Goal: Information Seeking & Learning: Learn about a topic

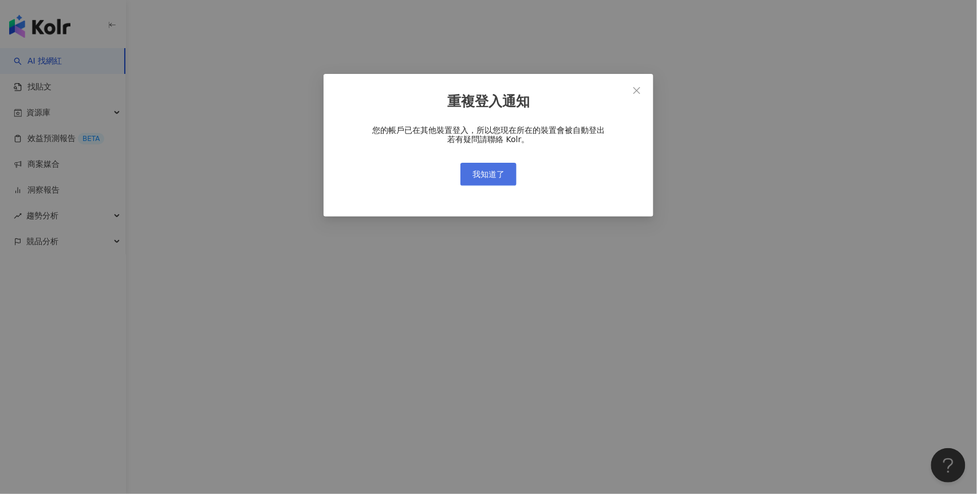
click at [499, 170] on span "我知道了" at bounding box center [488, 174] width 32 height 9
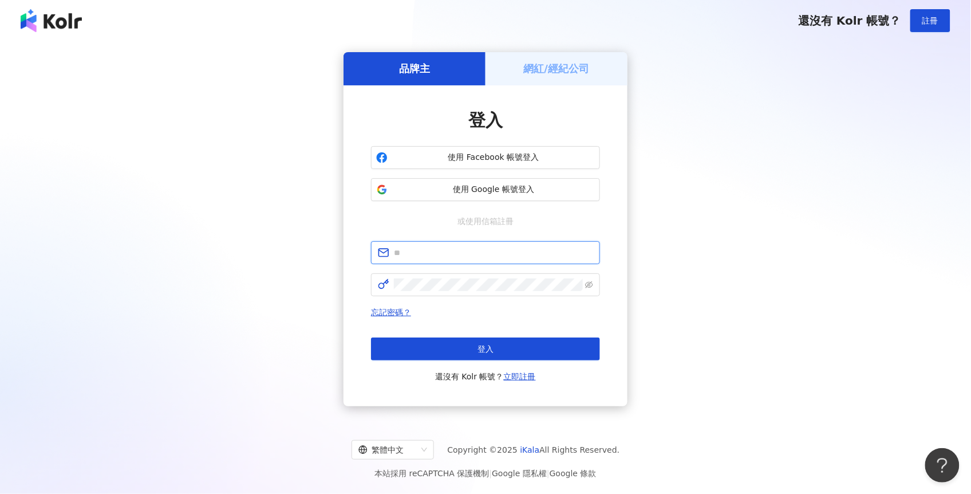
type input "**********"
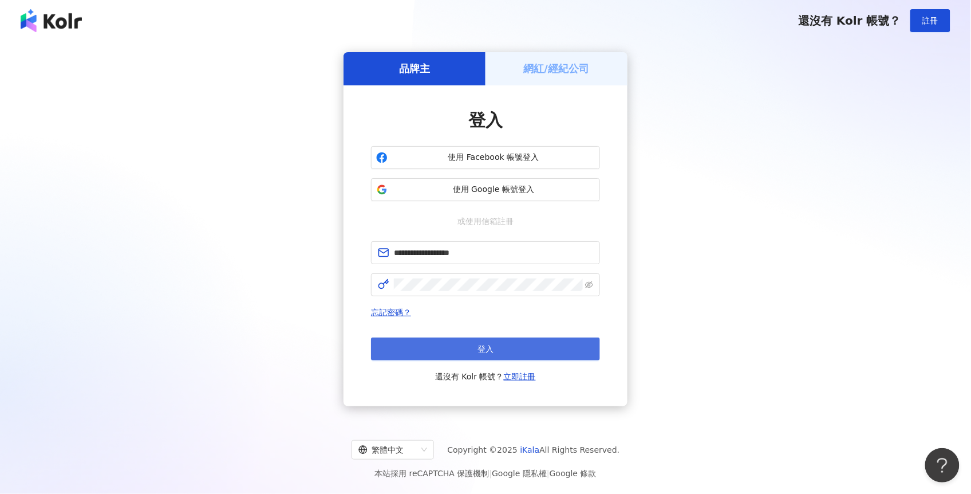
click at [485, 341] on button "登入" at bounding box center [485, 348] width 229 height 23
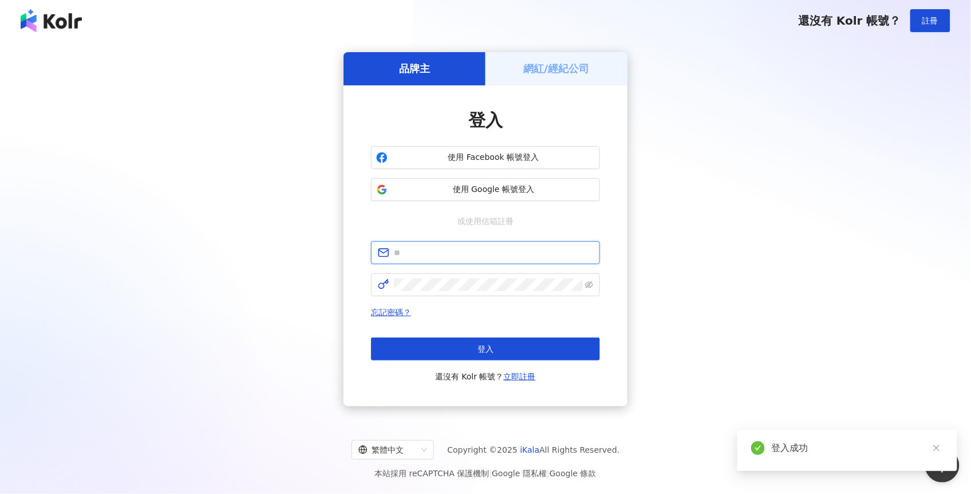
type input "**********"
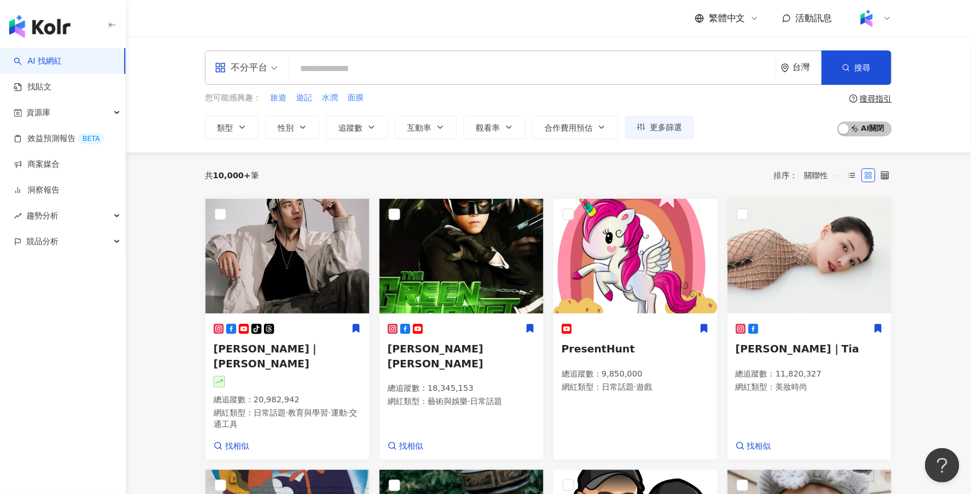
click at [881, 18] on div at bounding box center [874, 18] width 37 height 23
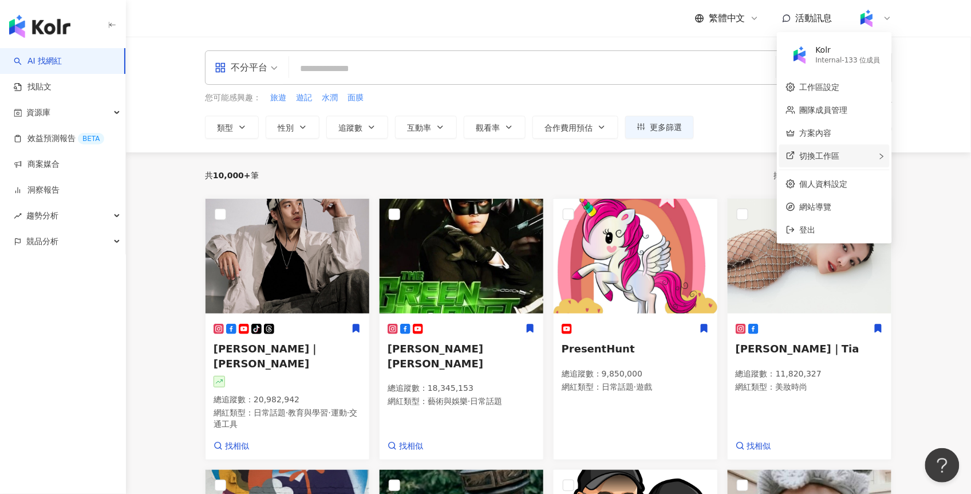
click at [837, 152] on span "切換工作區" at bounding box center [820, 155] width 40 height 9
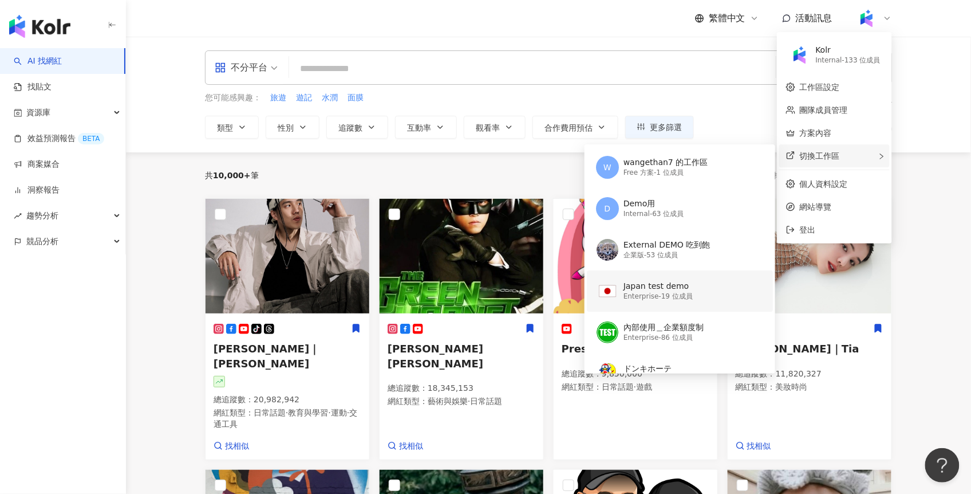
click at [668, 288] on div "Japan test demo" at bounding box center [658, 286] width 69 height 11
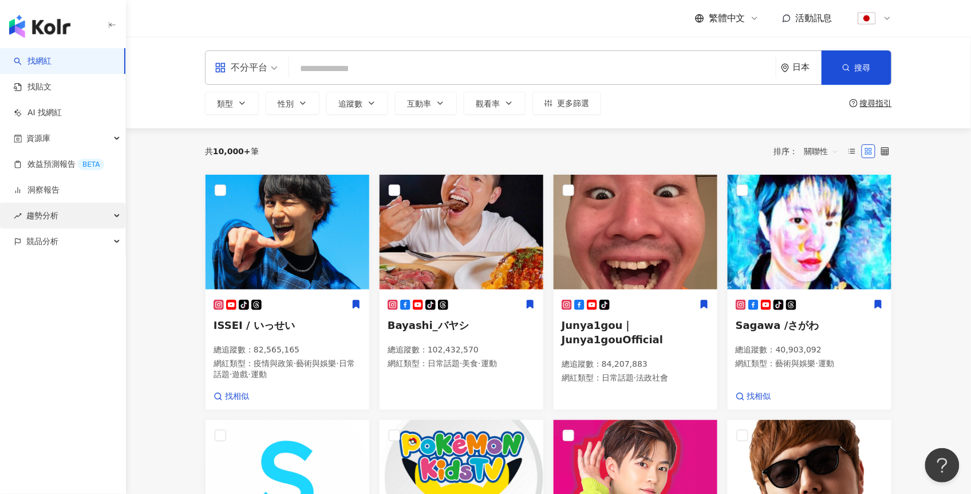
click at [41, 224] on span "趨勢分析" at bounding box center [42, 216] width 32 height 26
click at [265, 282] on img at bounding box center [288, 232] width 164 height 115
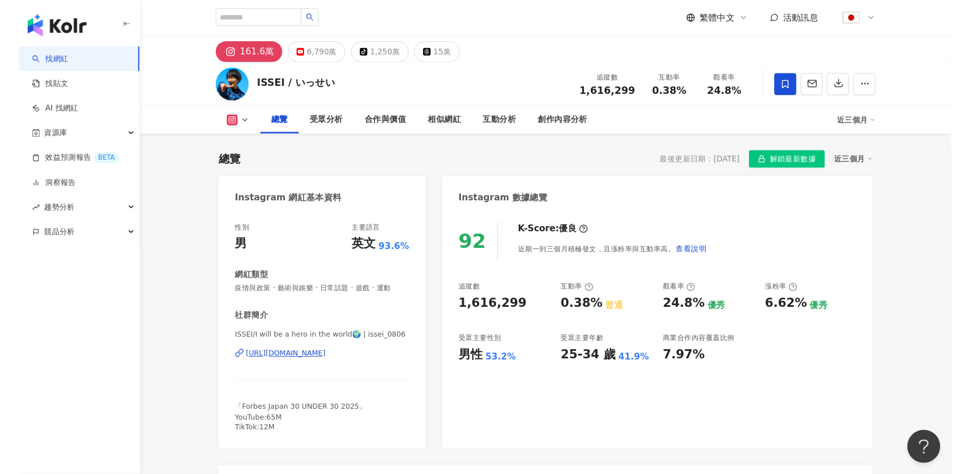
scroll to position [602, 0]
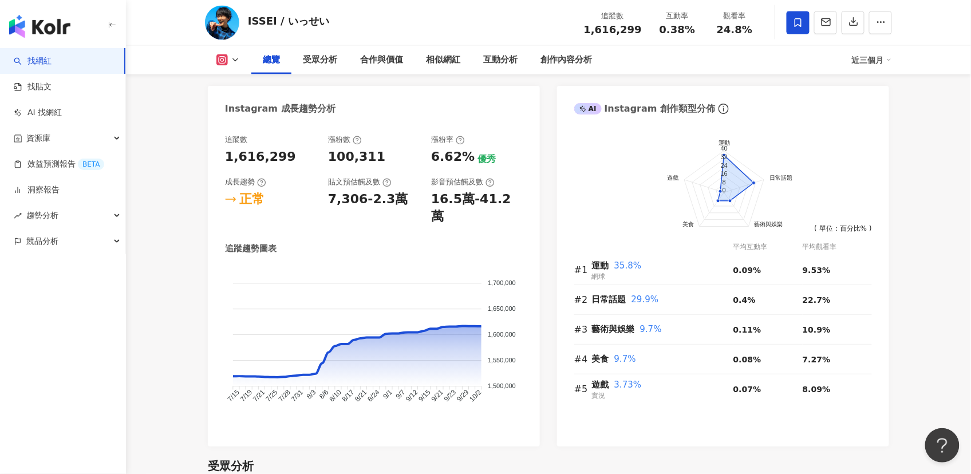
click at [237, 58] on icon at bounding box center [235, 60] width 9 height 9
click at [233, 136] on button "tiktok-icon TikTok" at bounding box center [246, 134] width 69 height 16
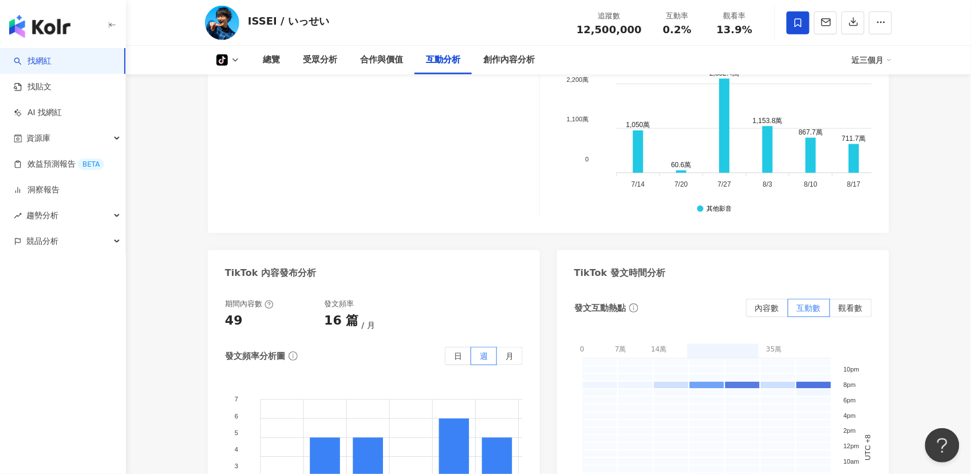
scroll to position [1729, 0]
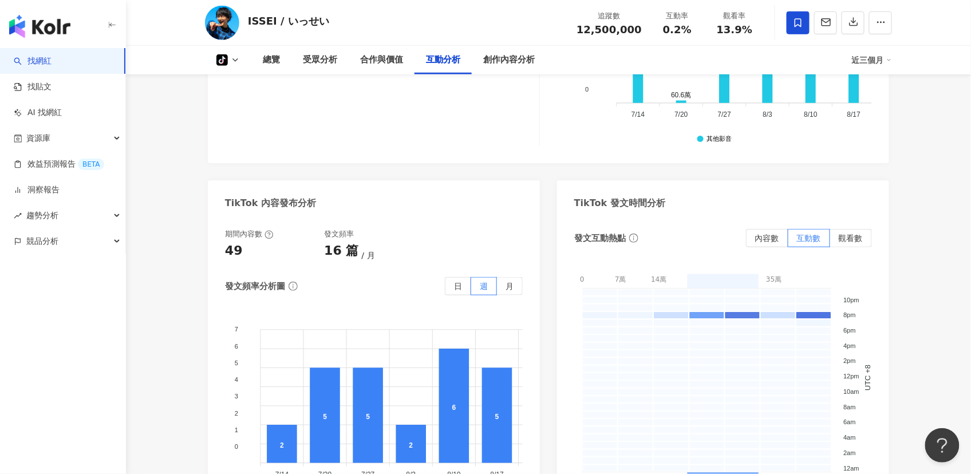
click at [41, 60] on link "找網紅" at bounding box center [33, 61] width 38 height 11
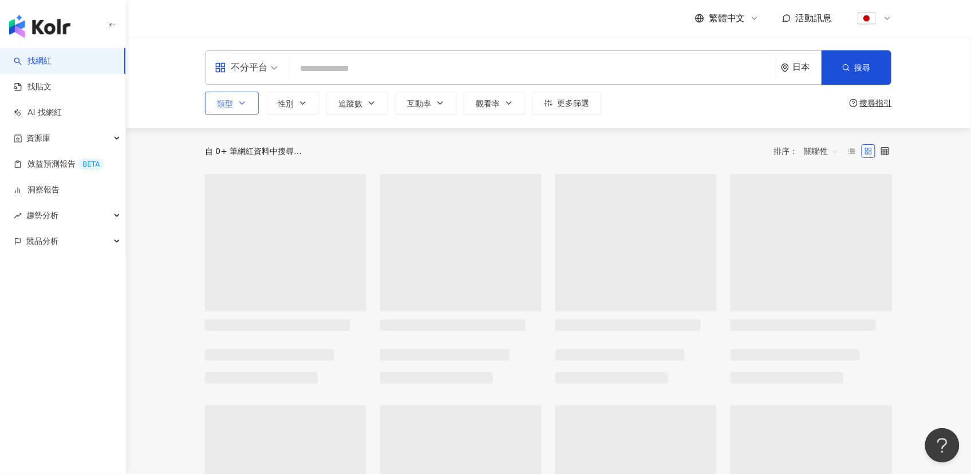
click at [237, 106] on button "類型" at bounding box center [232, 103] width 54 height 23
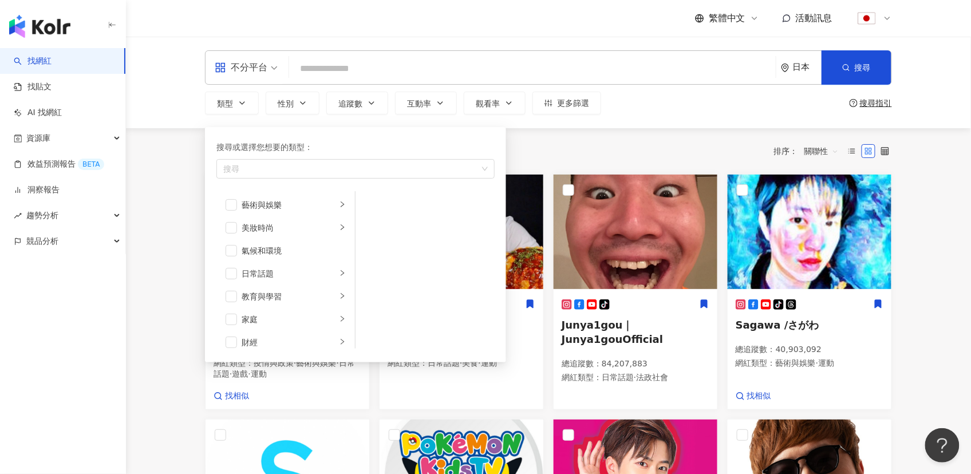
click at [260, 73] on div "不分平台" at bounding box center [241, 67] width 53 height 18
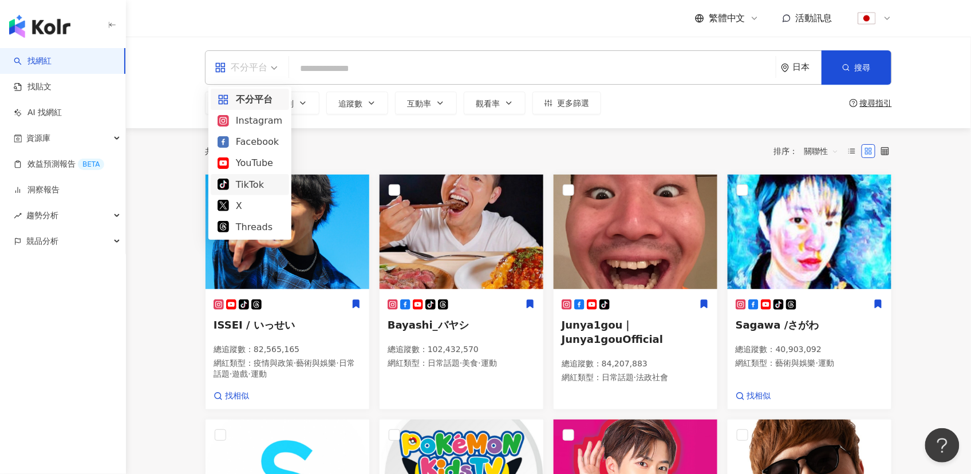
click at [249, 184] on div "TikTok" at bounding box center [250, 185] width 65 height 14
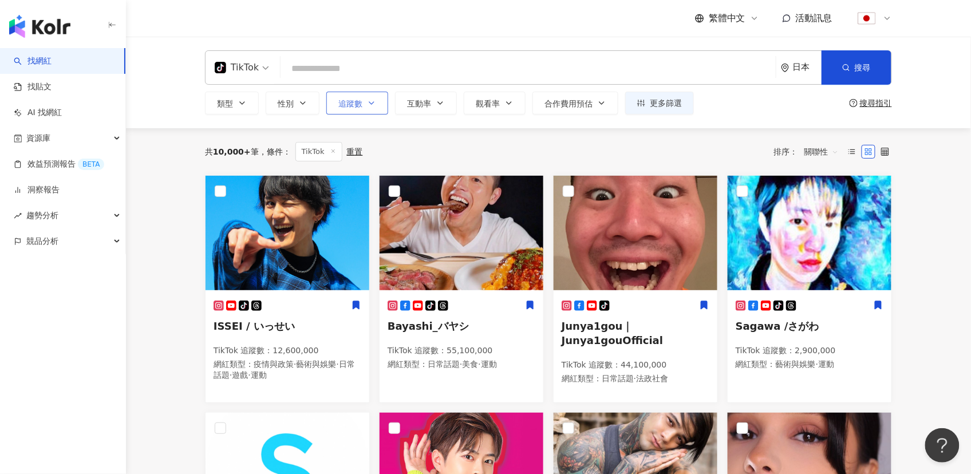
click at [359, 103] on span "追蹤數" at bounding box center [350, 103] width 24 height 9
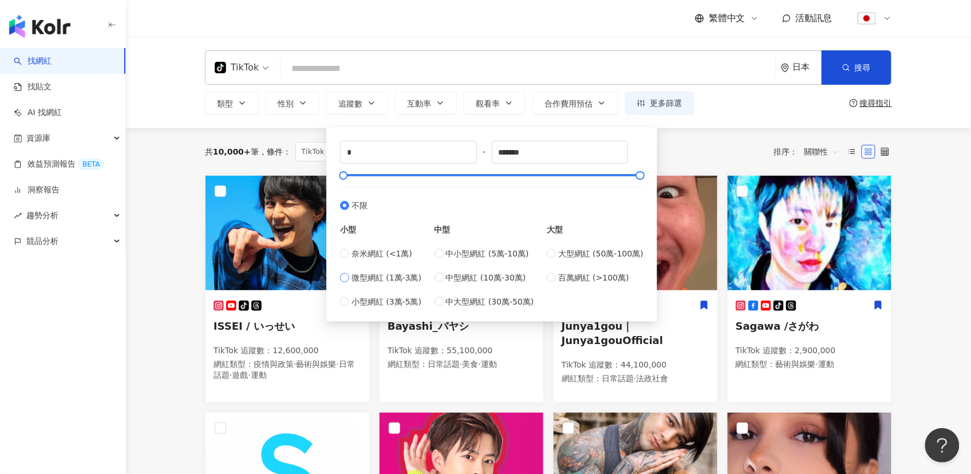
click at [400, 279] on span "微型網紅 (1萬-3萬)" at bounding box center [387, 277] width 70 height 13
type input "*****"
click at [688, 157] on div "共 10,000+ 筆 條件 ： TikTok 重置 排序： 關聯性" at bounding box center [548, 151] width 687 height 19
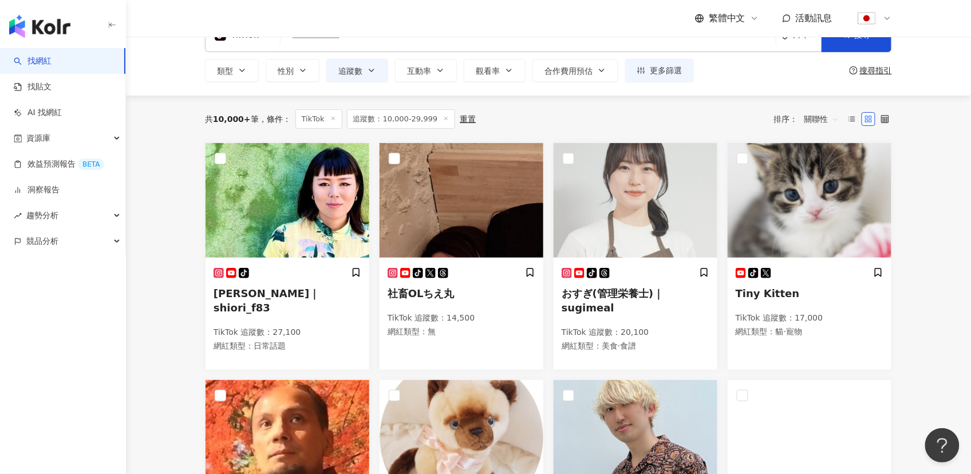
scroll to position [70, 0]
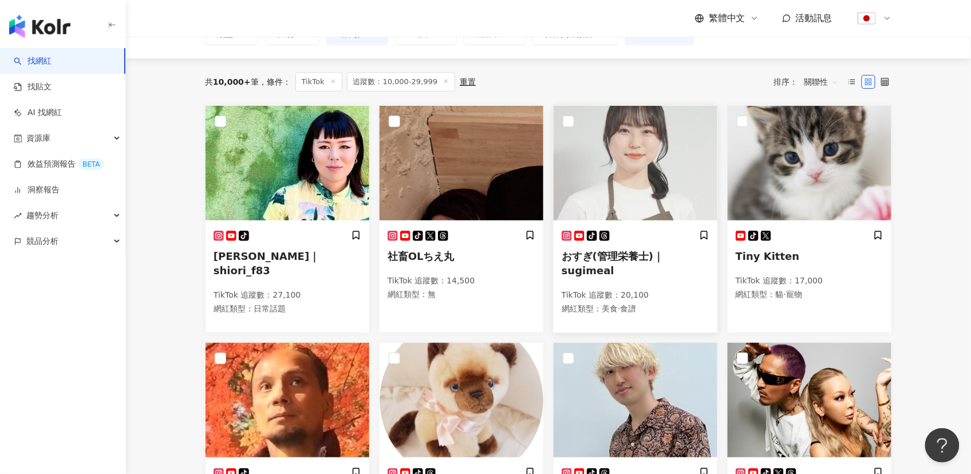
click at [617, 191] on img at bounding box center [636, 163] width 164 height 115
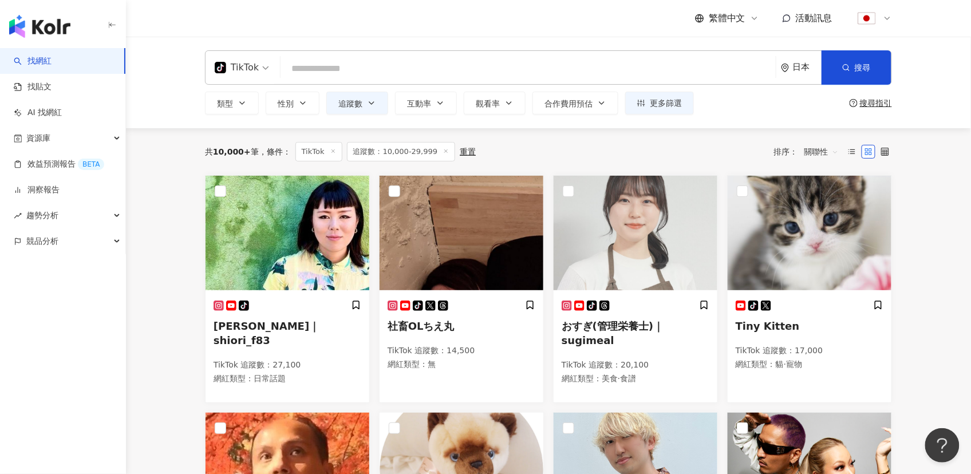
click at [371, 67] on input "search" at bounding box center [528, 69] width 486 height 22
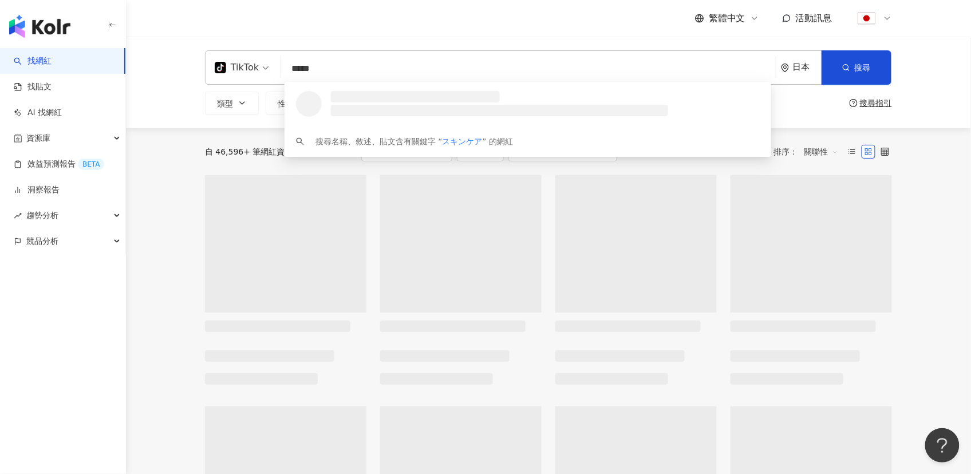
type input "*****"
click at [405, 36] on div "繁體中文 活動訊息" at bounding box center [548, 18] width 687 height 37
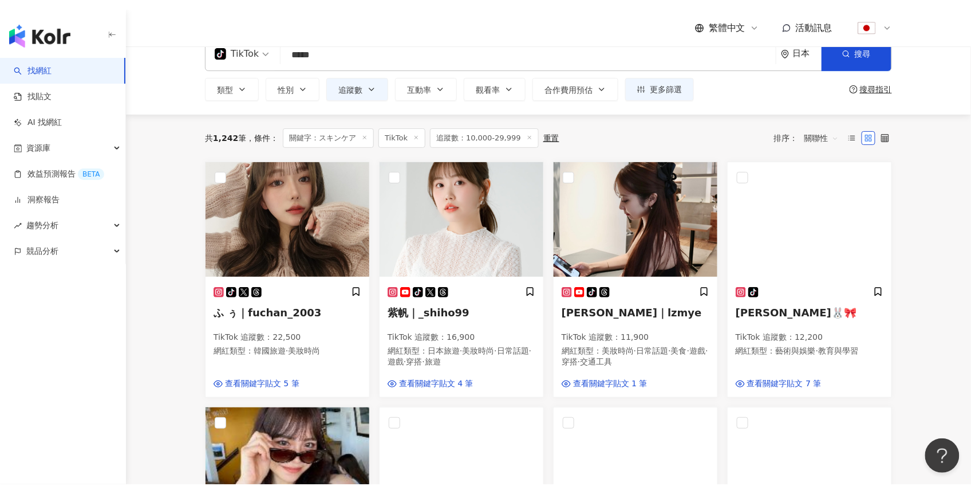
scroll to position [28, 0]
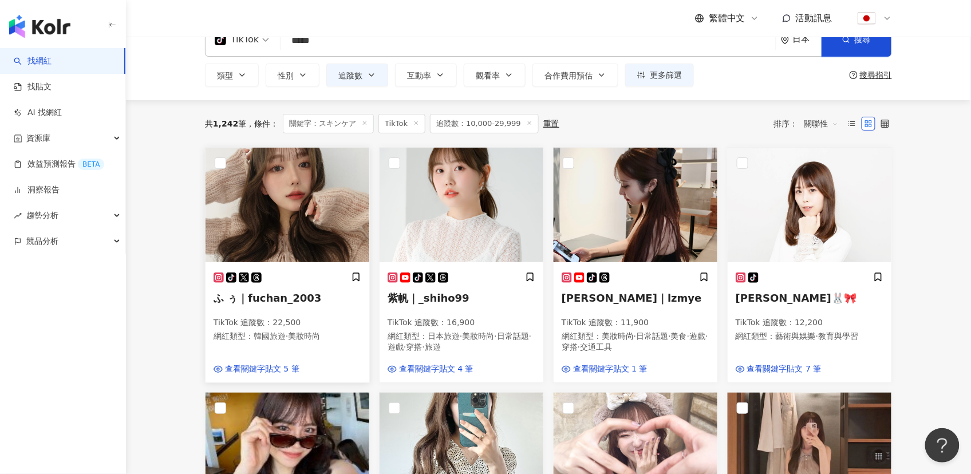
click at [245, 226] on img at bounding box center [288, 205] width 164 height 115
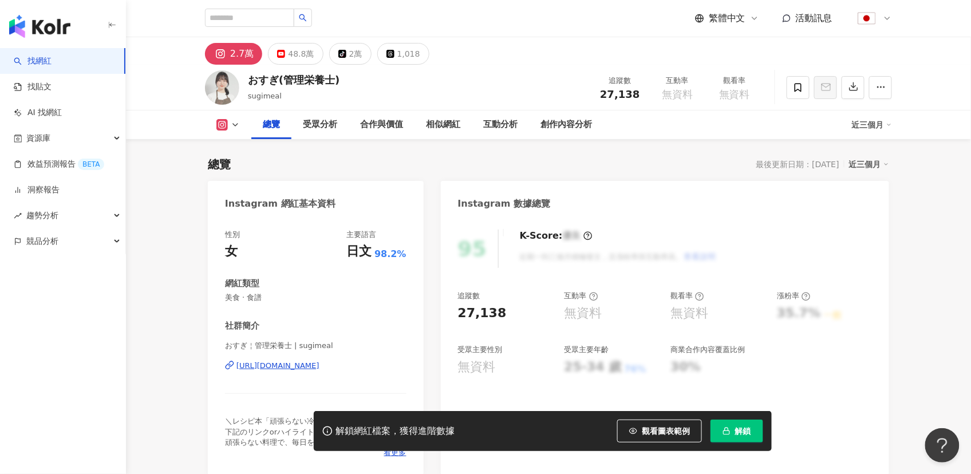
click at [734, 433] on button "解鎖" at bounding box center [737, 431] width 53 height 23
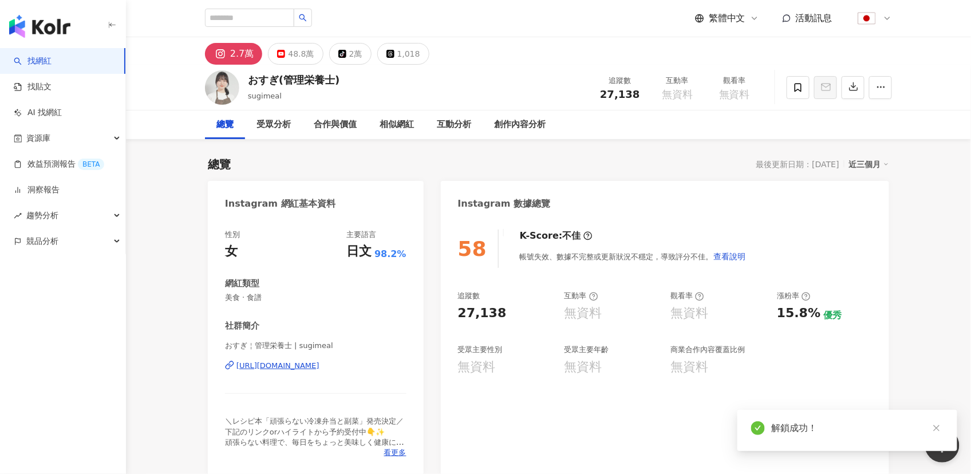
scroll to position [67, 0]
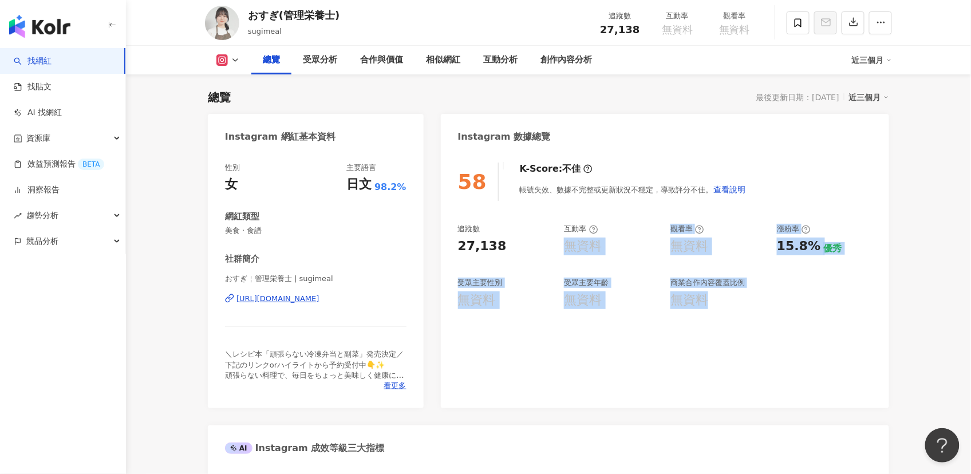
drag, startPoint x: 565, startPoint y: 246, endPoint x: 727, endPoint y: 294, distance: 168.5
click at [727, 294] on div "追蹤數 27,138 互動率 無資料 觀看率 無資料 漲粉率 15.8% 優秀 受眾主要性別 無資料 受眾主要年齡 無資料 商業合作內容覆蓋比例 無資料" at bounding box center [665, 266] width 414 height 85
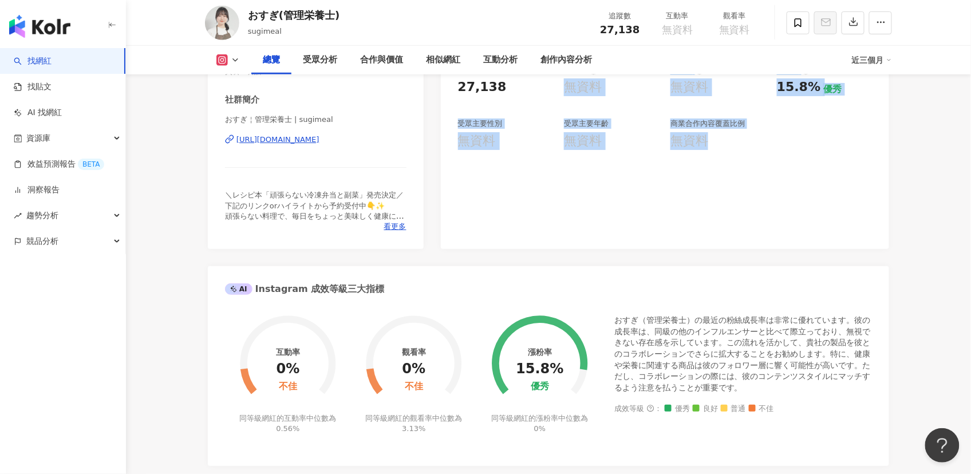
scroll to position [377, 0]
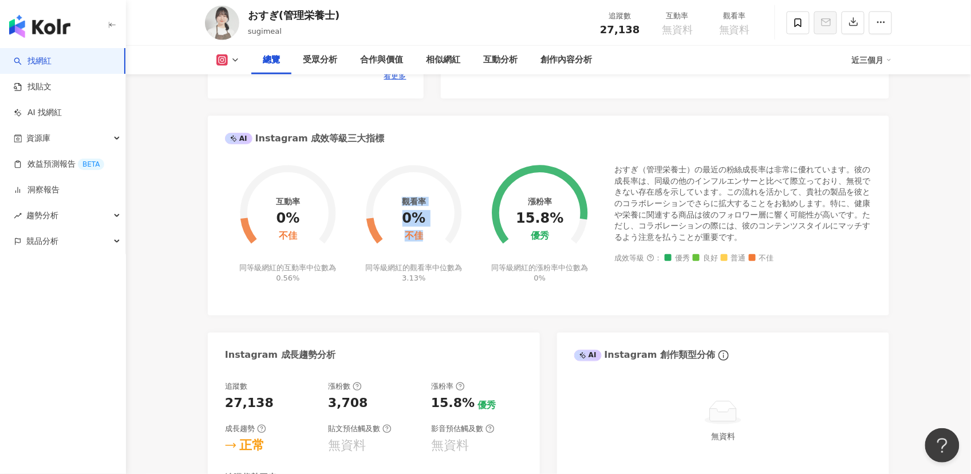
drag, startPoint x: 405, startPoint y: 203, endPoint x: 423, endPoint y: 239, distance: 41.0
click at [423, 239] on div "觀看率 0% 不佳" at bounding box center [414, 219] width 29 height 45
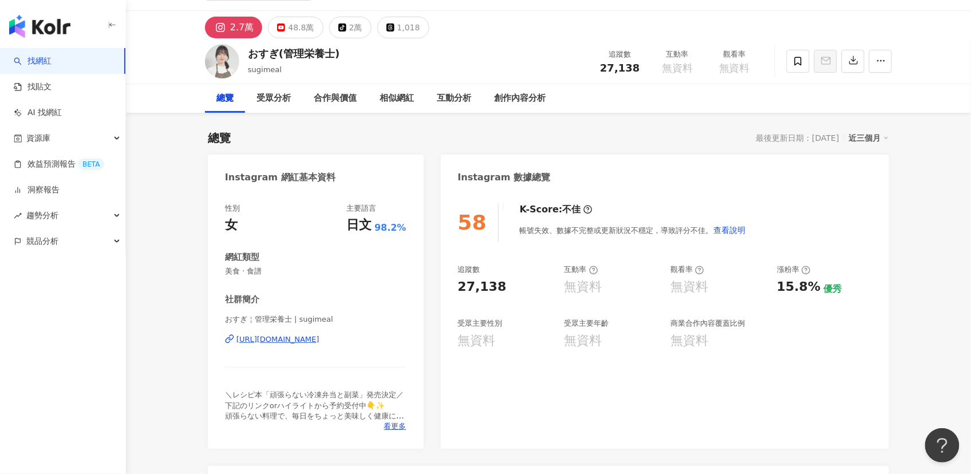
scroll to position [0, 0]
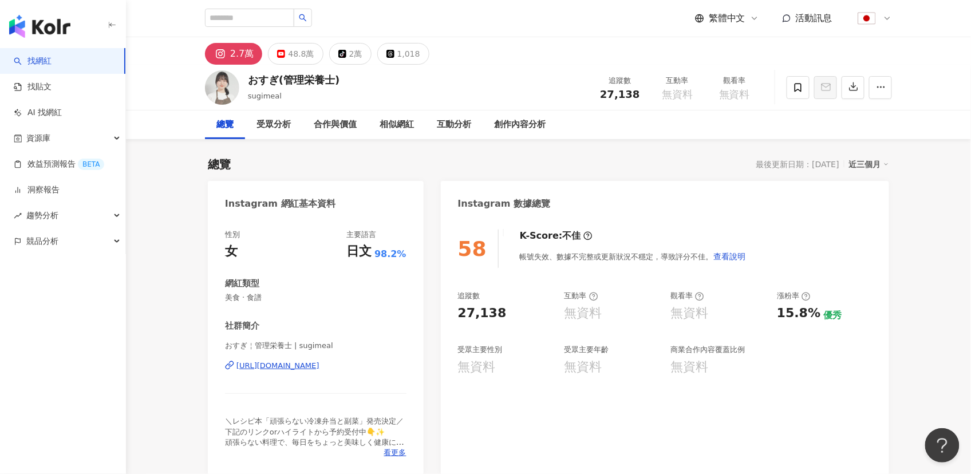
click at [210, 253] on div "性別 女 主要語言 日文 98.2% 網紅類型 美食 · 食譜 社群簡介 おすぎ￤管理栄養士 | sugimeal https://www.instagram…" at bounding box center [316, 346] width 216 height 257
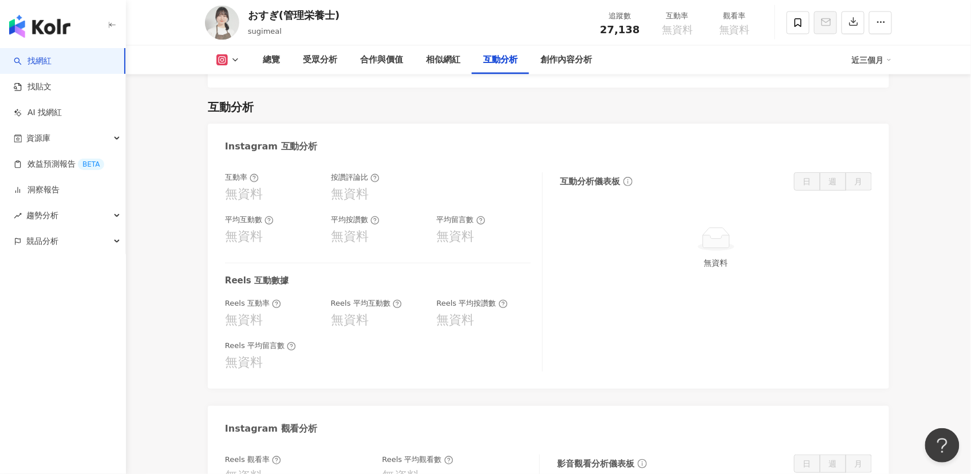
scroll to position [2138, 0]
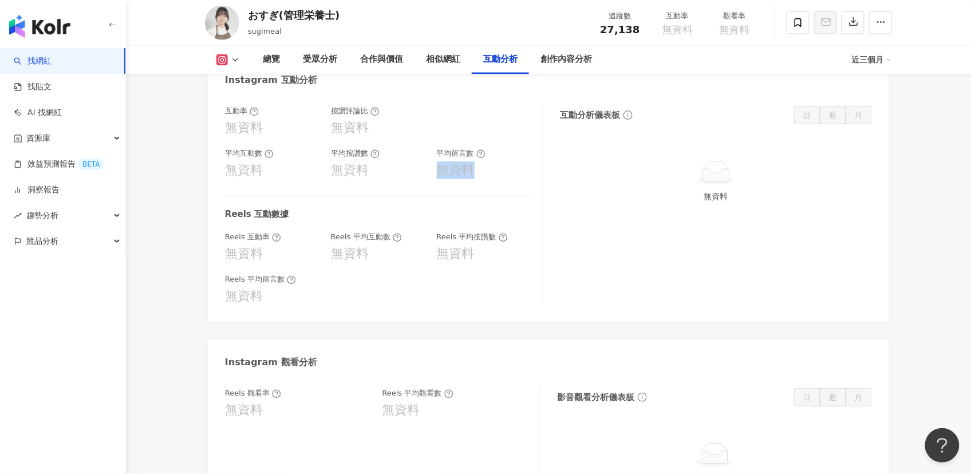
drag, startPoint x: 440, startPoint y: 173, endPoint x: 475, endPoint y: 172, distance: 35.5
click at [475, 172] on div "無資料" at bounding box center [484, 170] width 94 height 18
click at [490, 170] on div "無資料" at bounding box center [484, 170] width 94 height 18
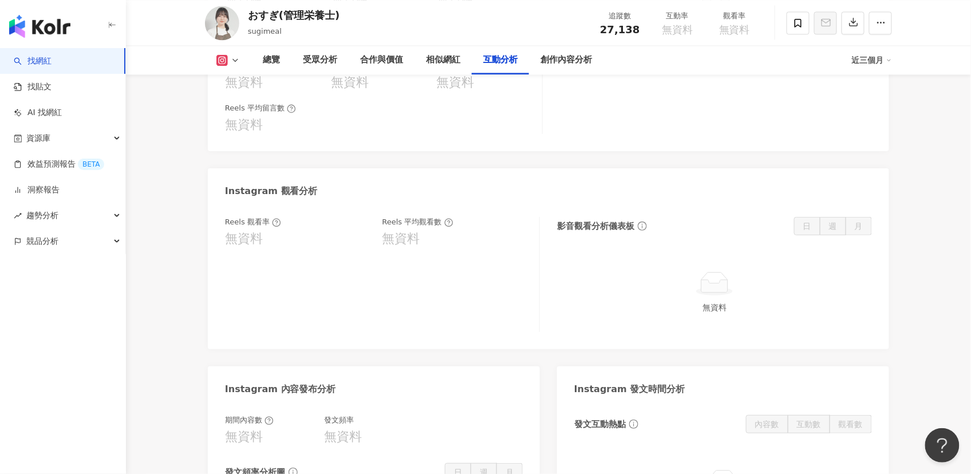
scroll to position [2330, 0]
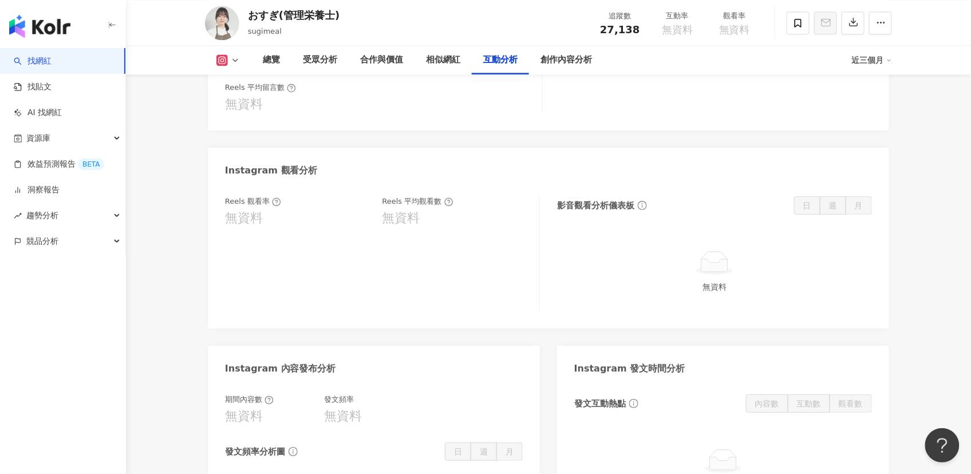
click at [237, 59] on icon at bounding box center [235, 60] width 9 height 9
click at [233, 131] on button "tiktok-icon TikTok" at bounding box center [246, 134] width 69 height 16
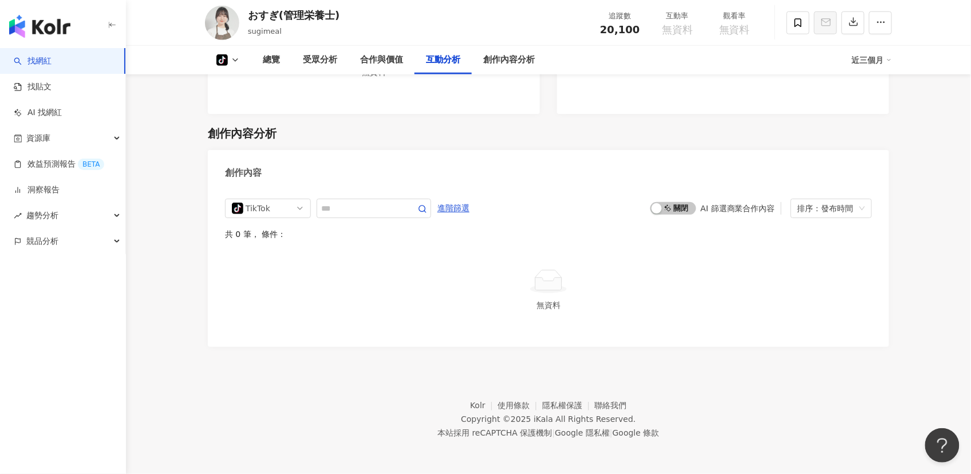
scroll to position [1428, 0]
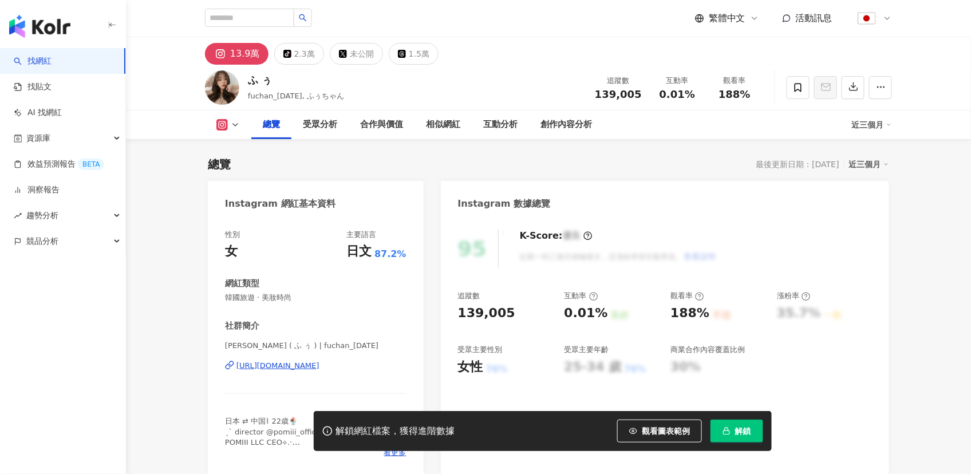
click at [736, 432] on span "解鎖" at bounding box center [743, 431] width 16 height 9
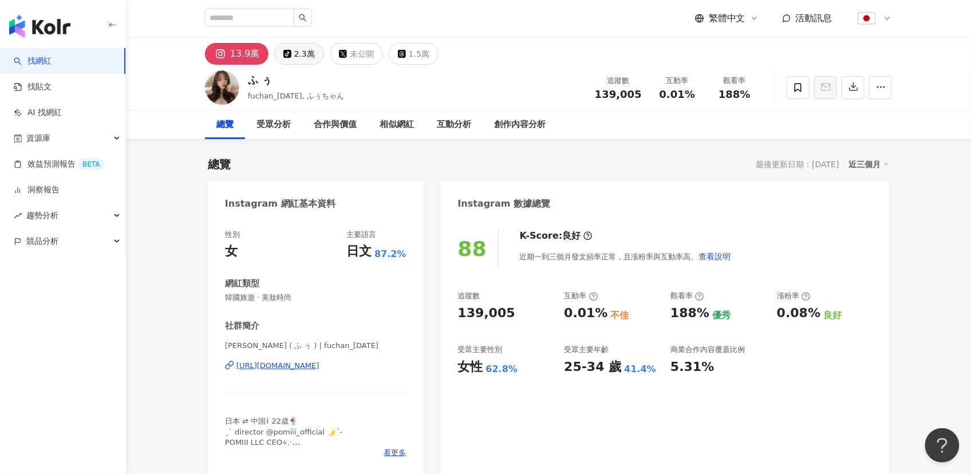
click at [297, 54] on div "2.3萬" at bounding box center [304, 54] width 21 height 16
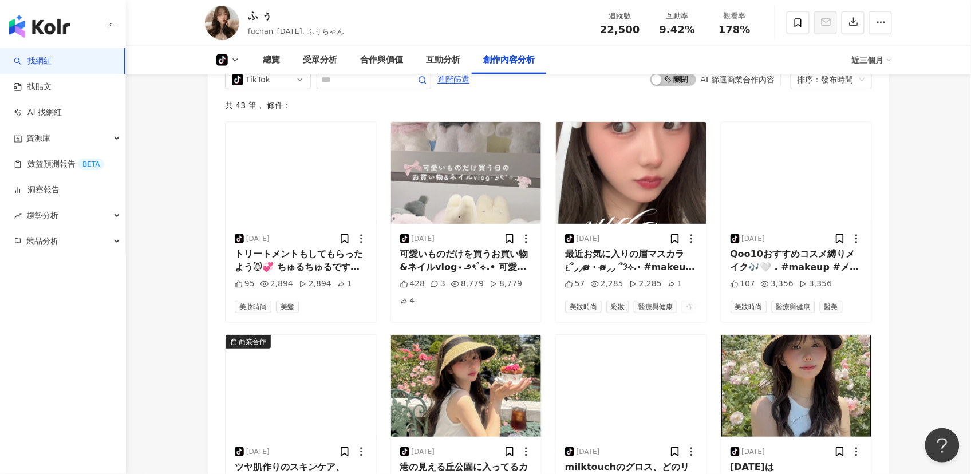
scroll to position [1909, 0]
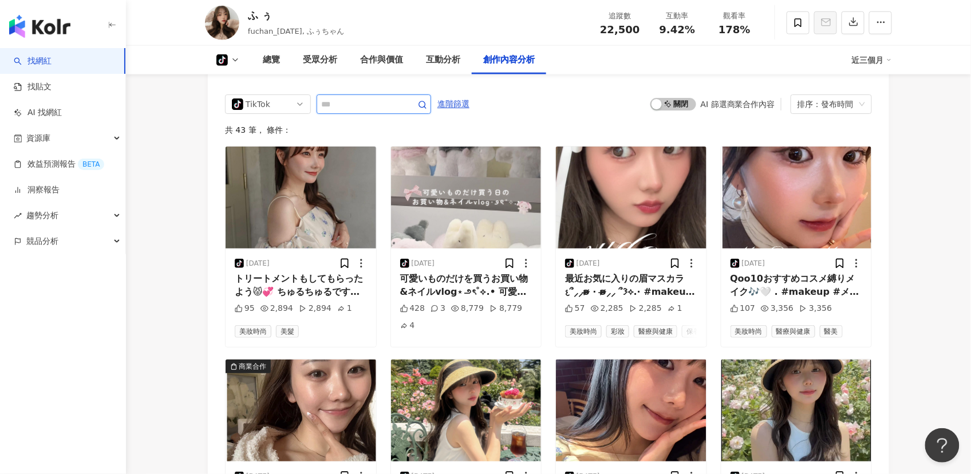
click at [346, 107] on input "text" at bounding box center [361, 104] width 80 height 14
type input "*"
click at [354, 101] on input "text" at bounding box center [361, 104] width 80 height 14
type input "*"
type input "******"
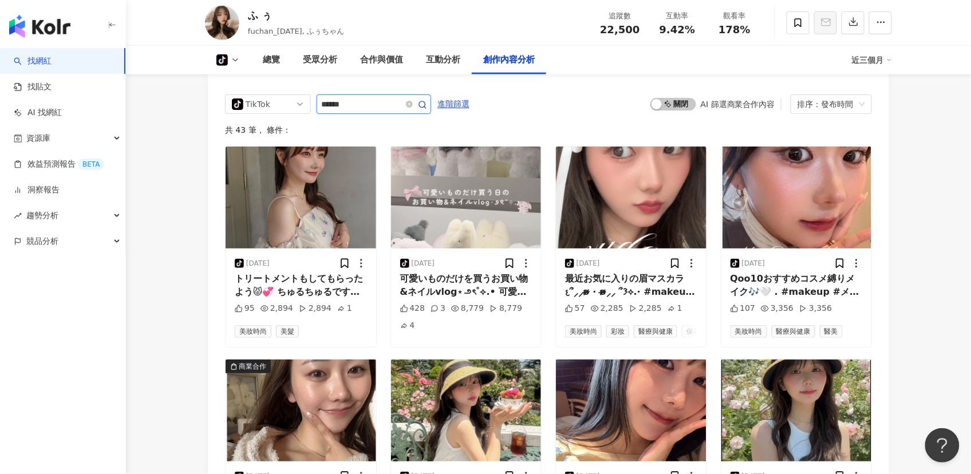
click at [348, 105] on input "******" at bounding box center [361, 104] width 80 height 14
click at [409, 105] on icon "close-circle" at bounding box center [409, 104] width 7 height 7
click at [350, 106] on input "text" at bounding box center [361, 104] width 80 height 14
type input "**"
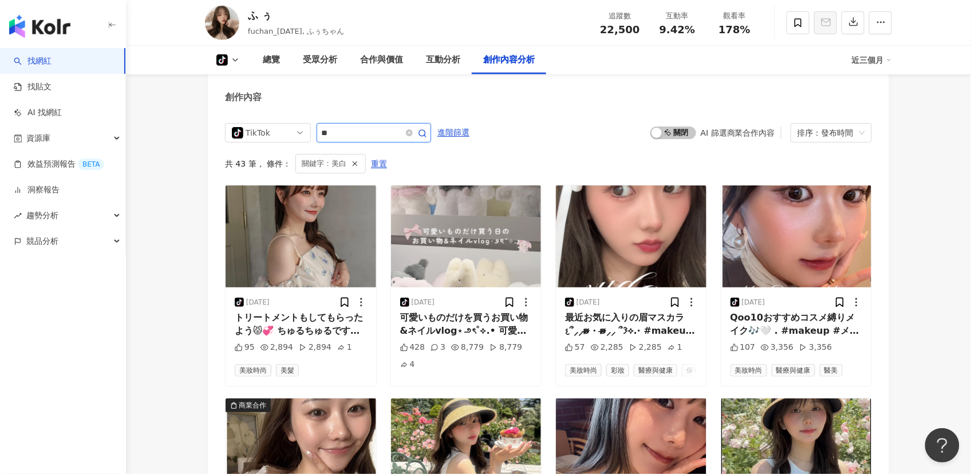
scroll to position [1815, 0]
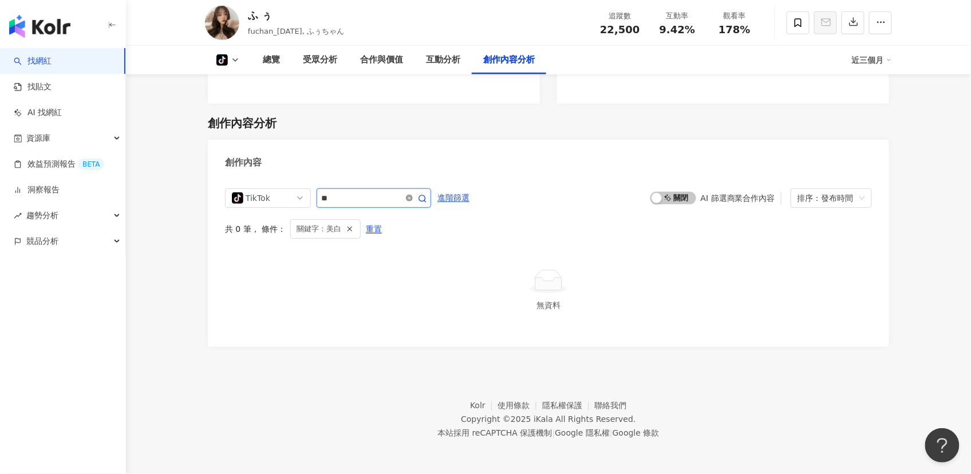
click at [411, 198] on icon "close-circle" at bounding box center [409, 198] width 7 height 7
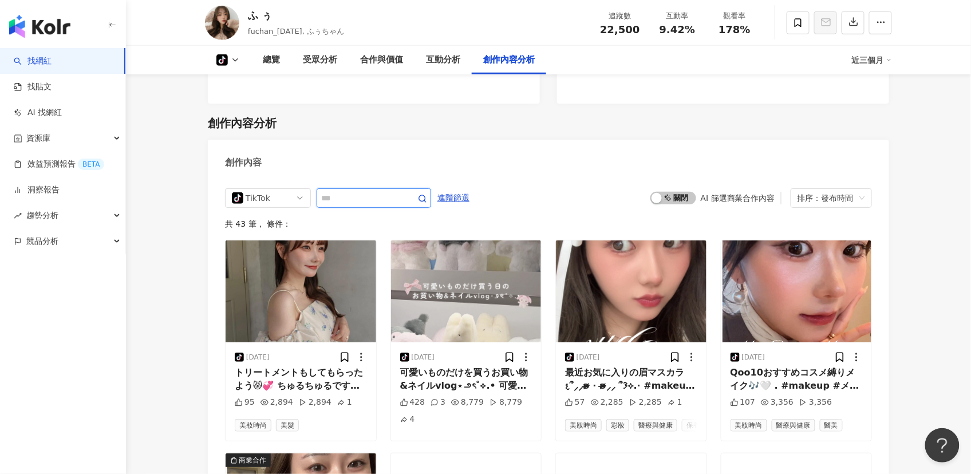
scroll to position [1881, 0]
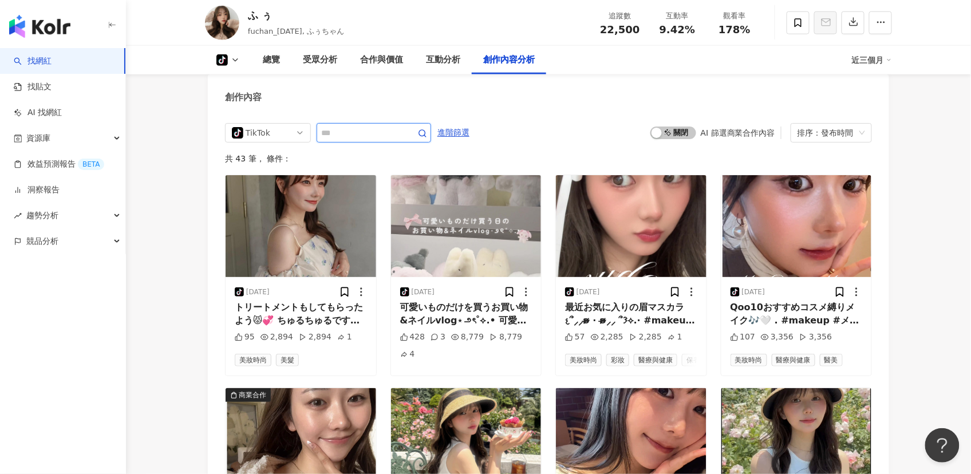
click at [346, 133] on input "text" at bounding box center [361, 133] width 80 height 14
type input "*****"
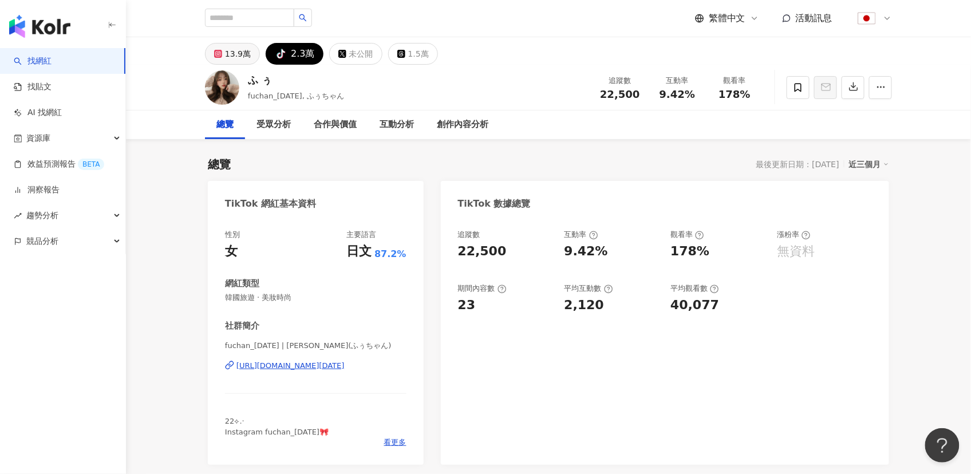
click at [231, 55] on div "13.9萬" at bounding box center [238, 54] width 26 height 16
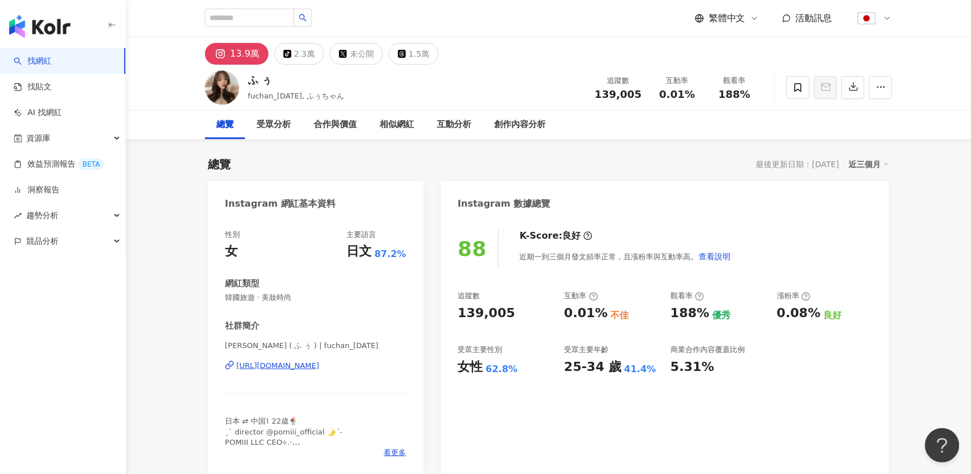
click at [584, 234] on icon at bounding box center [588, 235] width 9 height 9
click at [584, 237] on icon at bounding box center [588, 235] width 9 height 9
click at [712, 254] on span "查看說明" at bounding box center [715, 256] width 32 height 9
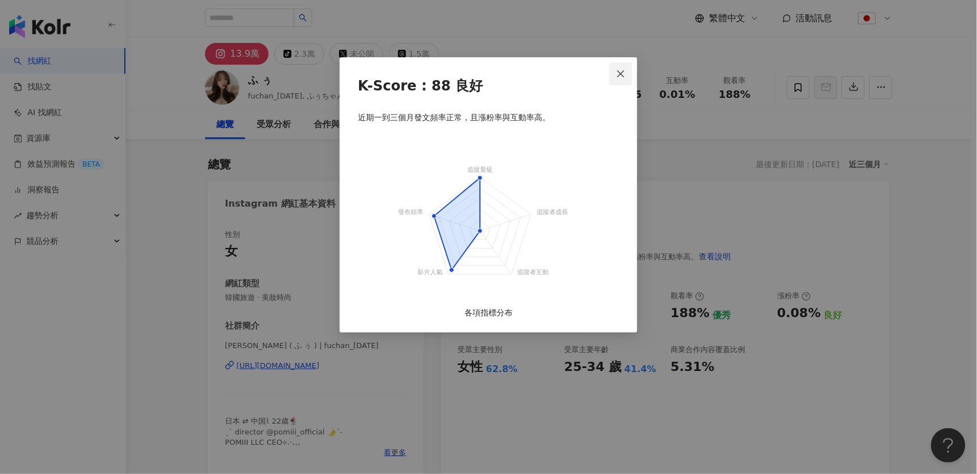
click at [624, 77] on icon "close" at bounding box center [620, 73] width 7 height 7
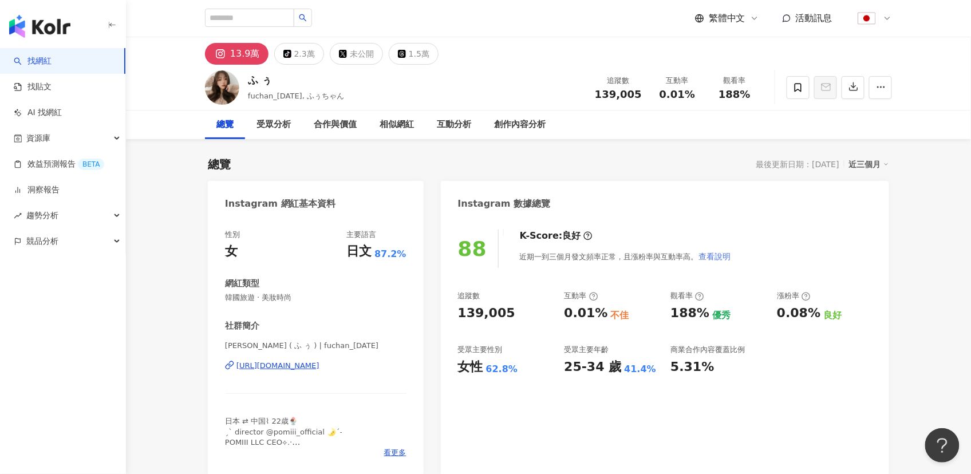
click at [718, 254] on span "查看說明" at bounding box center [715, 256] width 32 height 9
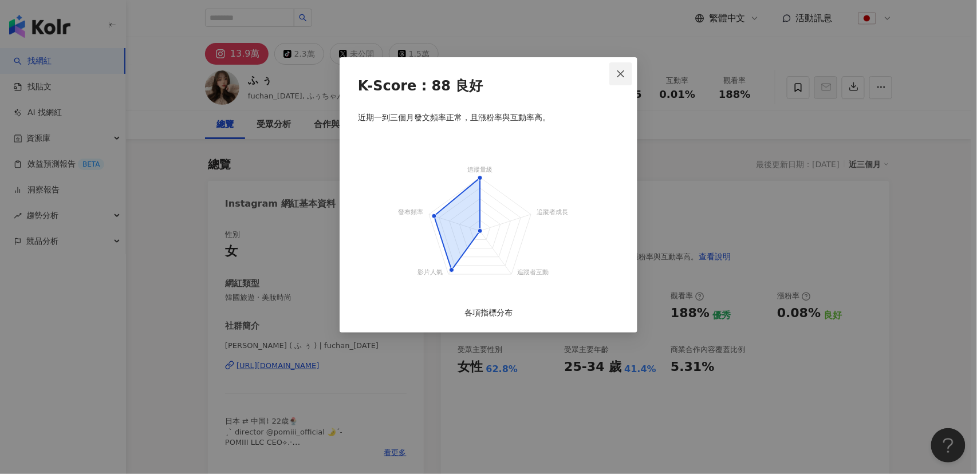
click at [618, 72] on icon "close" at bounding box center [620, 73] width 9 height 9
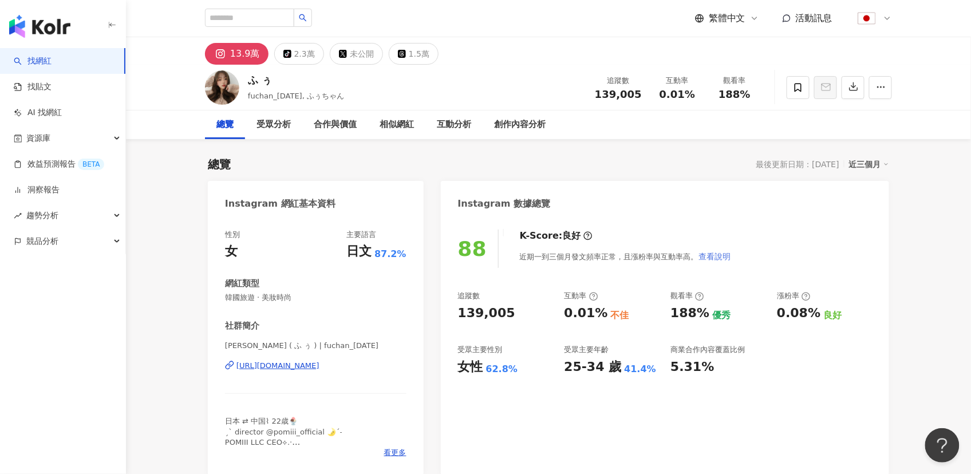
click at [710, 256] on span "查看說明" at bounding box center [715, 256] width 32 height 9
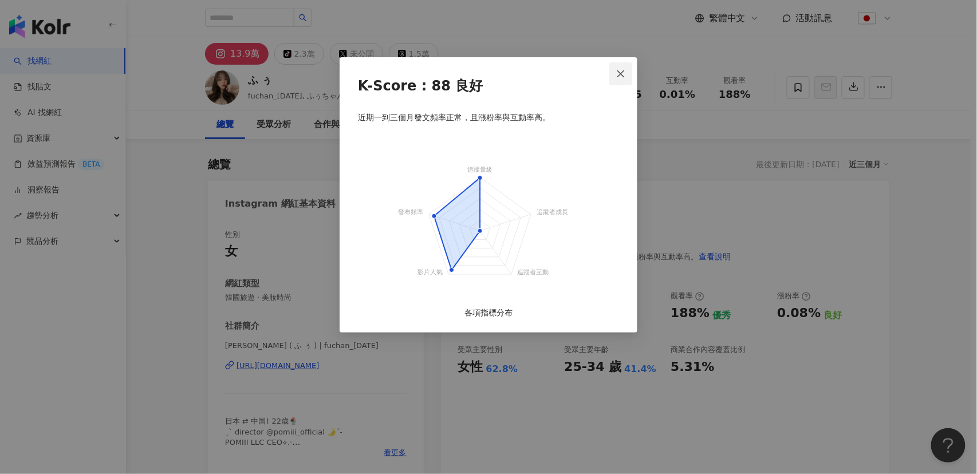
click at [620, 70] on icon "close" at bounding box center [620, 73] width 9 height 9
